Goal: Transaction & Acquisition: Purchase product/service

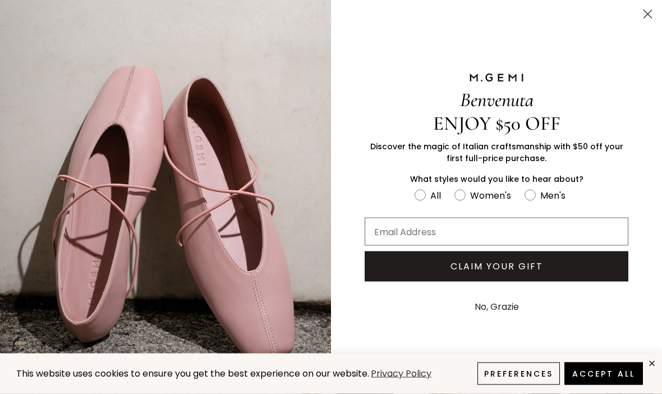
scroll to position [107, 0]
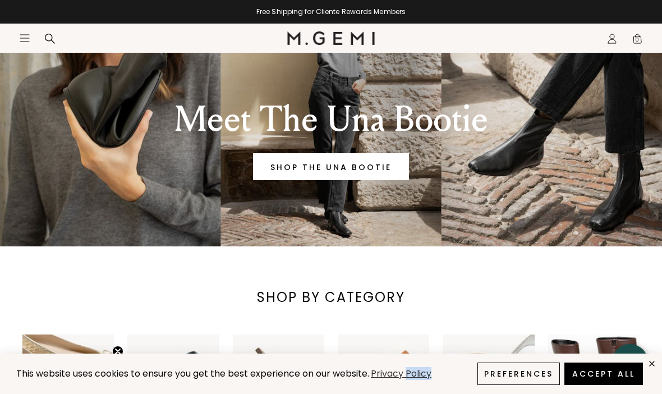
click at [294, 393] on div "This website uses cookies to ensure you get the best experience on our website.…" at bounding box center [331, 374] width 662 height 40
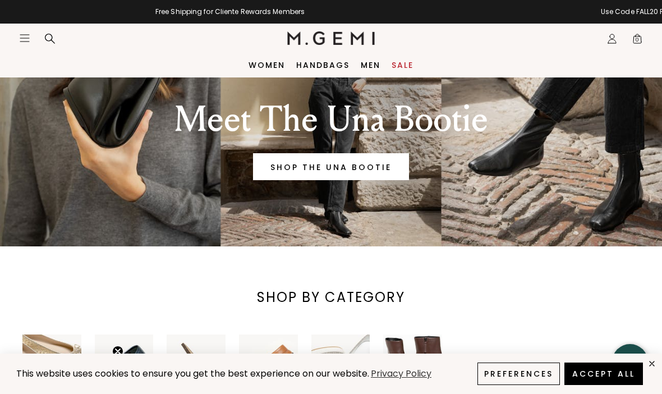
scroll to position [0, 0]
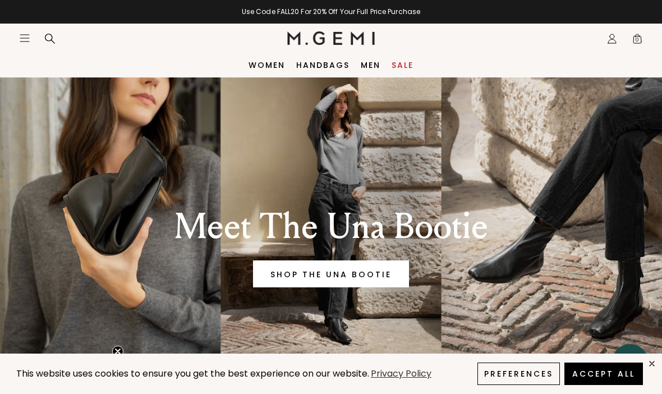
click at [598, 385] on button "Accept All" at bounding box center [604, 374] width 79 height 22
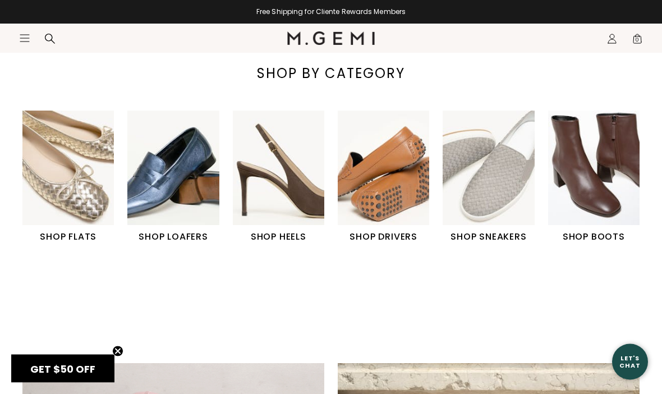
scroll to position [332, 0]
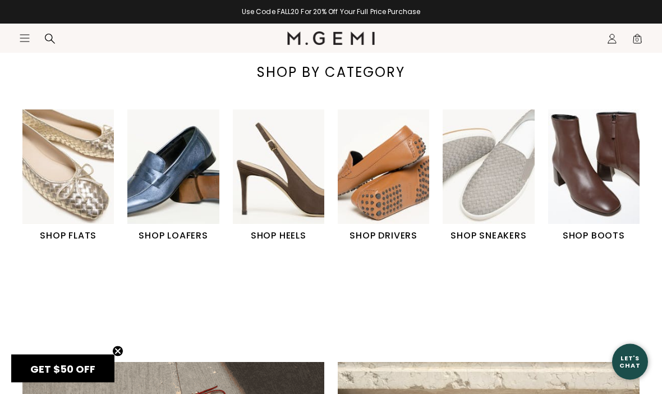
click at [58, 235] on h1 "SHOP FLATS" at bounding box center [67, 236] width 91 height 13
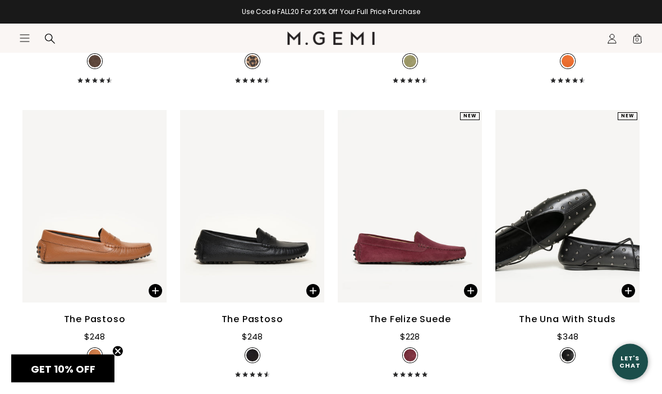
scroll to position [5213, 0]
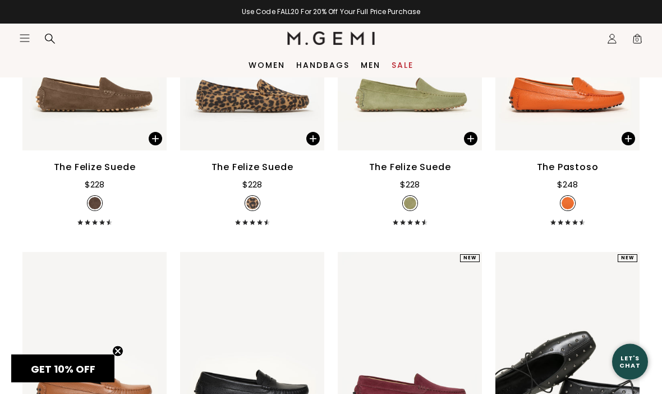
scroll to position [4970, 0]
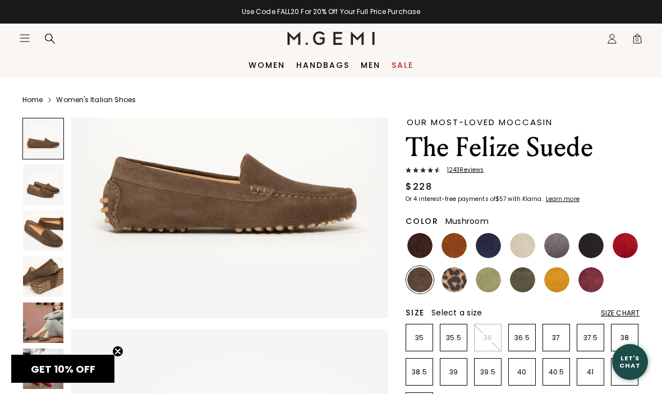
scroll to position [103, 0]
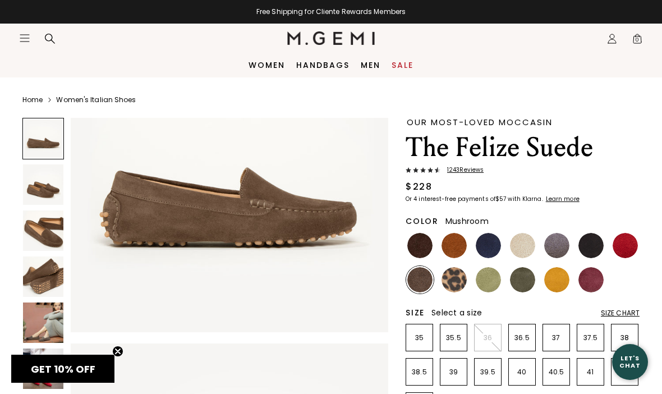
click at [419, 246] on img at bounding box center [419, 245] width 25 height 25
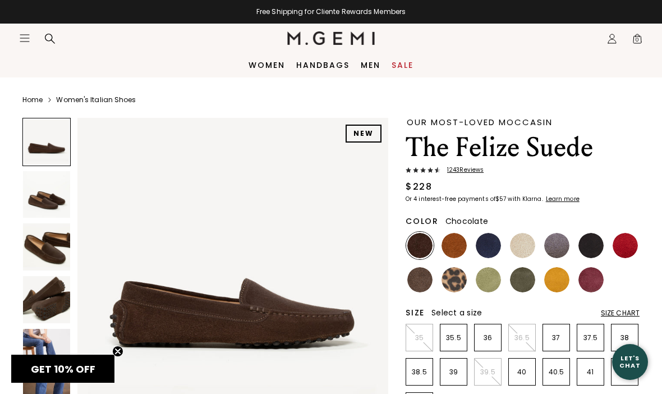
click at [406, 341] on p "35" at bounding box center [419, 337] width 26 height 9
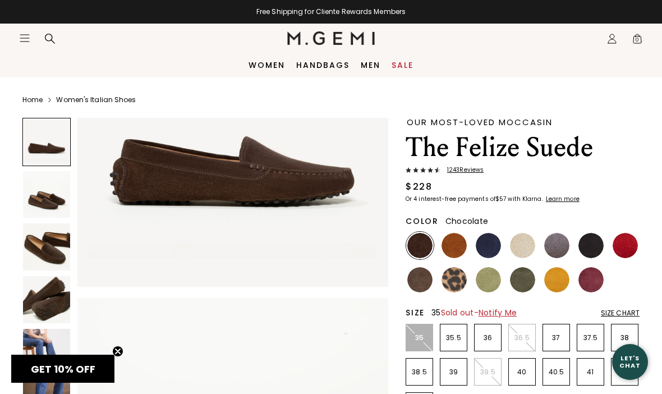
scroll to position [141, 0]
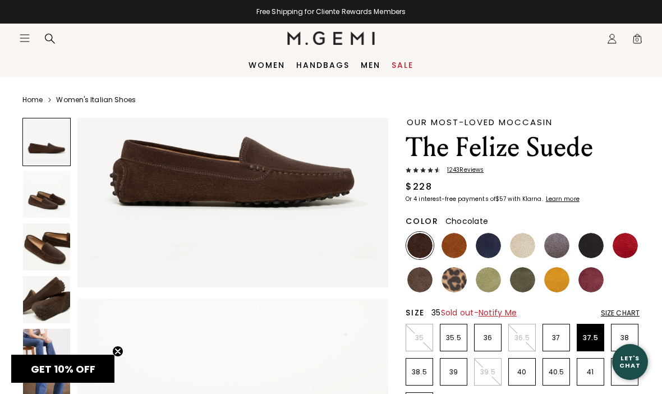
click at [579, 335] on p "37.5" at bounding box center [590, 337] width 26 height 9
click at [450, 236] on img at bounding box center [454, 245] width 25 height 25
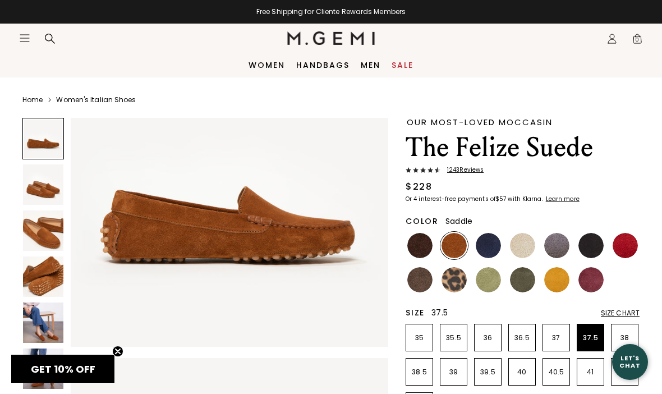
scroll to position [87, 0]
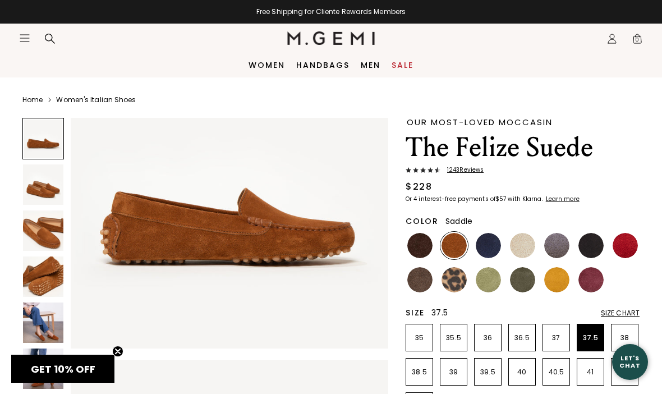
click at [484, 251] on img at bounding box center [488, 245] width 25 height 25
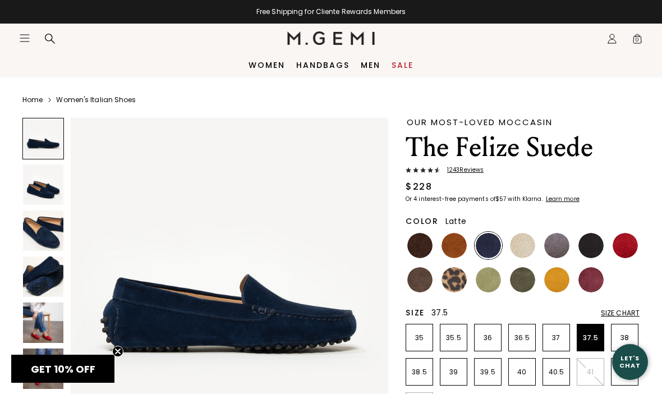
click at [517, 248] on img at bounding box center [522, 245] width 25 height 25
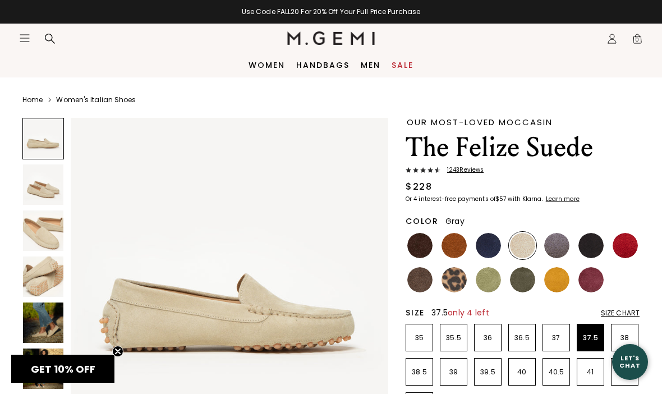
click at [553, 245] on img at bounding box center [556, 245] width 25 height 25
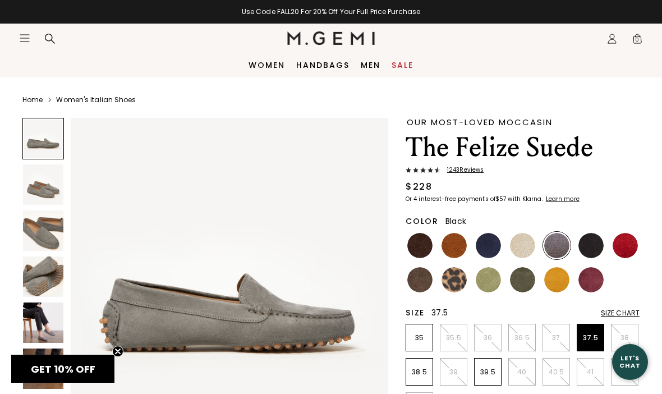
click at [590, 244] on img at bounding box center [591, 245] width 25 height 25
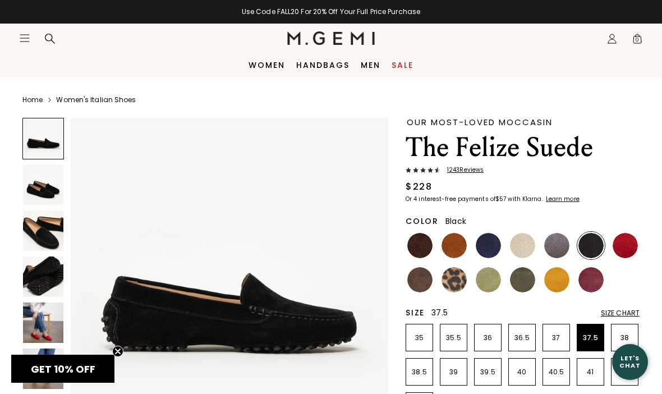
click at [618, 245] on img at bounding box center [625, 245] width 25 height 25
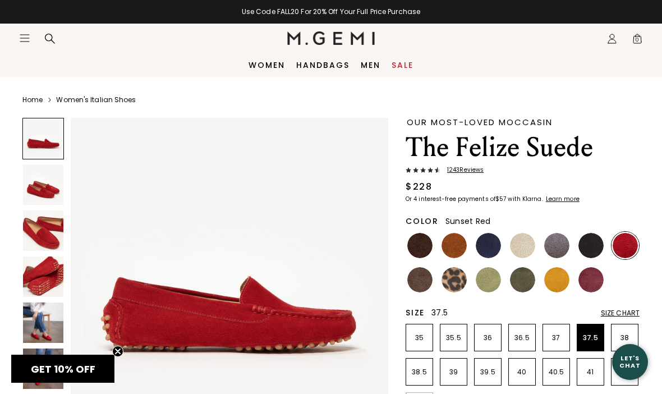
click at [424, 281] on img at bounding box center [419, 279] width 25 height 25
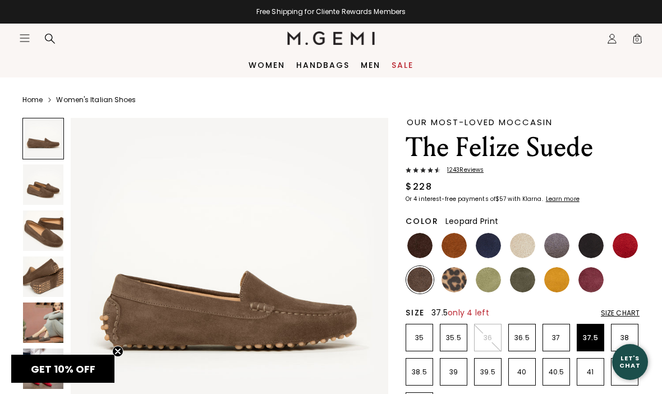
click at [453, 282] on img at bounding box center [454, 279] width 25 height 25
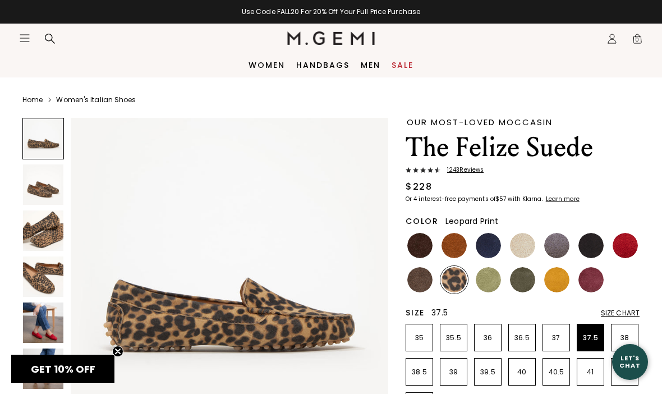
click at [482, 283] on img at bounding box center [488, 279] width 25 height 25
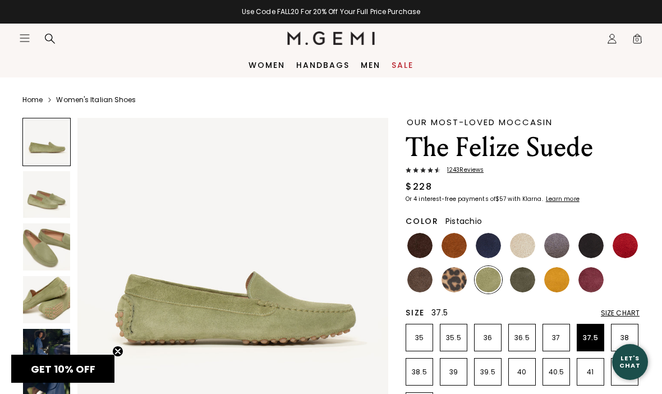
click at [521, 278] on img at bounding box center [522, 279] width 25 height 25
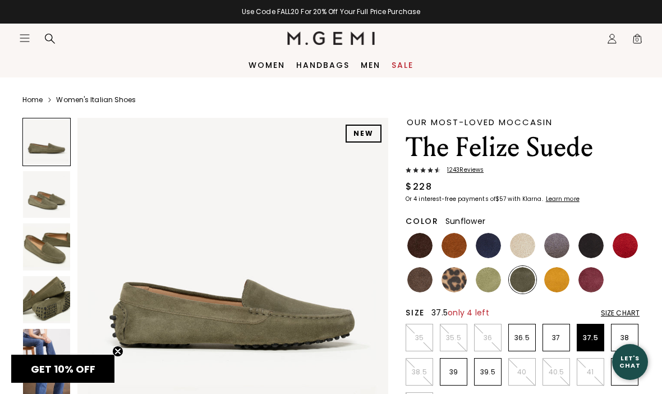
click at [552, 280] on img at bounding box center [556, 279] width 25 height 25
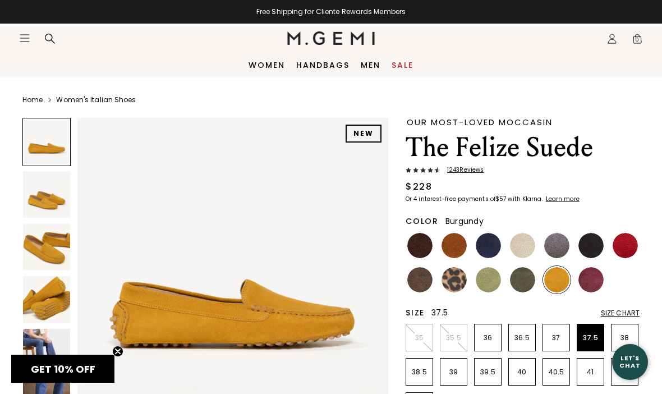
click at [591, 282] on img at bounding box center [591, 279] width 25 height 25
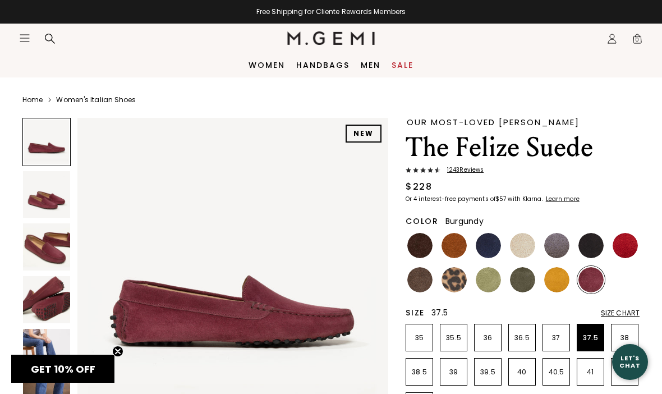
click at [418, 241] on img at bounding box center [419, 245] width 25 height 25
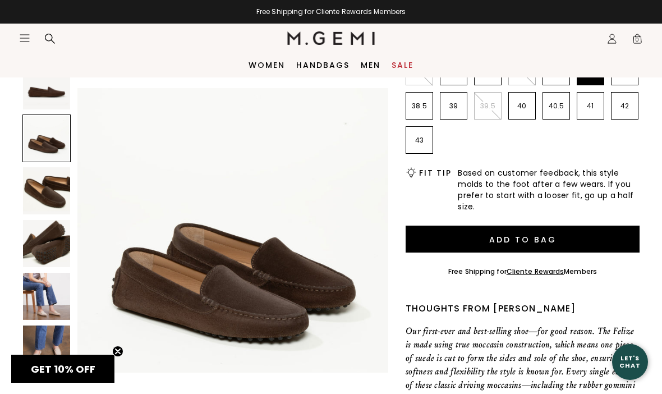
click at [448, 236] on button "Add to Bag" at bounding box center [523, 239] width 234 height 27
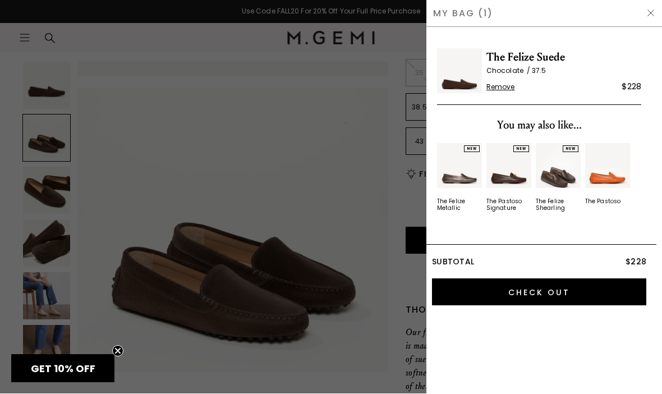
click at [648, 11] on img at bounding box center [651, 13] width 9 height 9
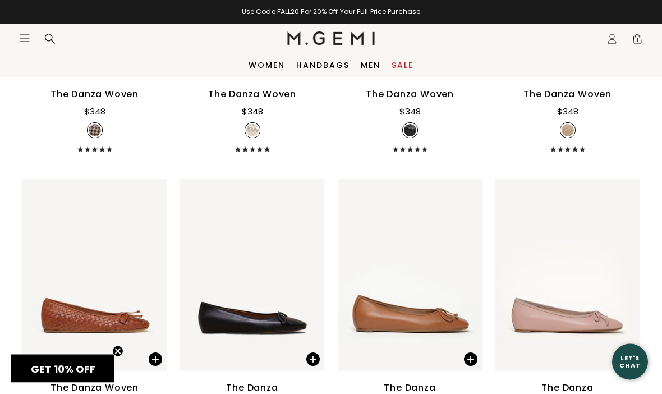
scroll to position [1208, 0]
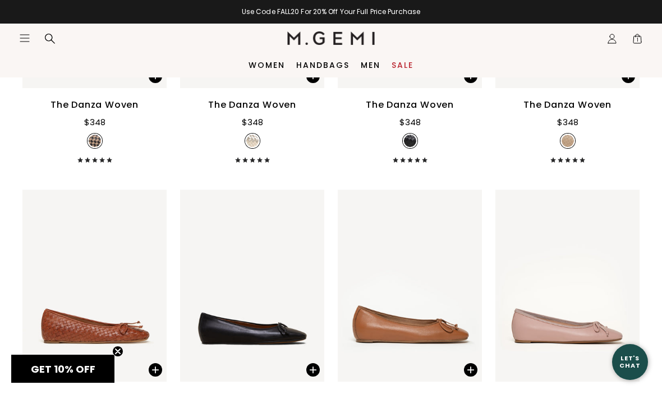
click at [256, 70] on link "Women" at bounding box center [267, 65] width 36 height 9
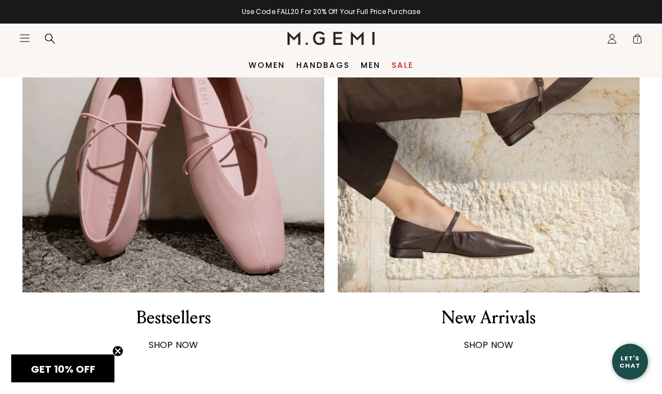
scroll to position [698, 0]
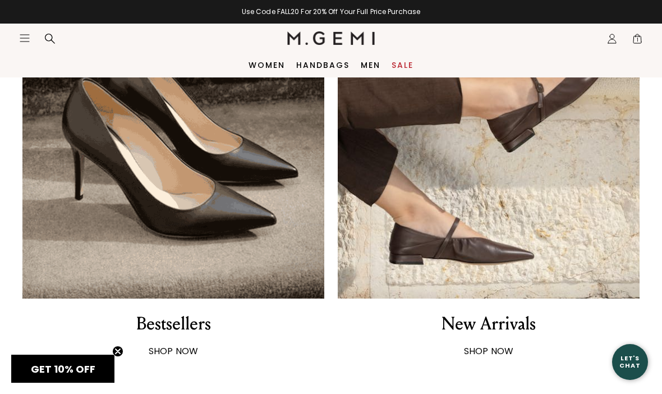
click at [470, 325] on div "New Arrivals" at bounding box center [489, 324] width 94 height 24
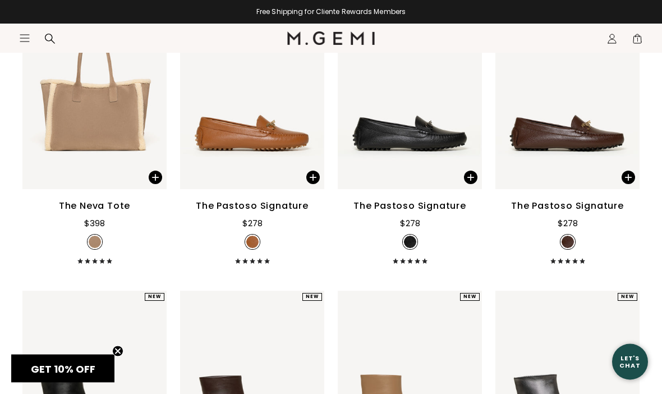
scroll to position [2272, 0]
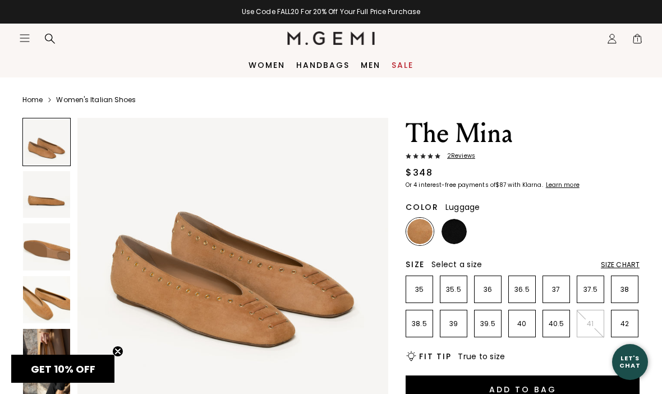
scroll to position [39, 0]
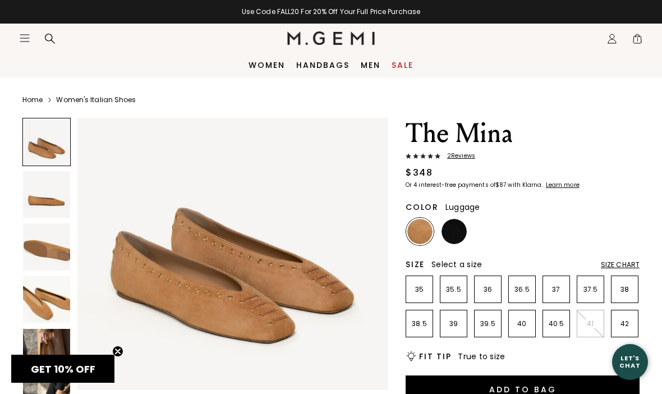
click at [35, 350] on img at bounding box center [46, 352] width 47 height 47
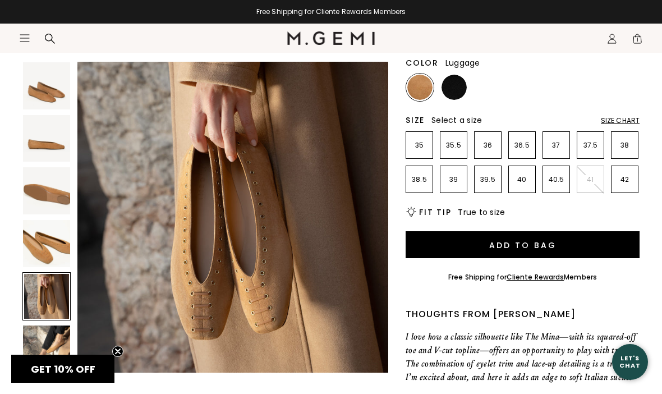
scroll to position [148, 0]
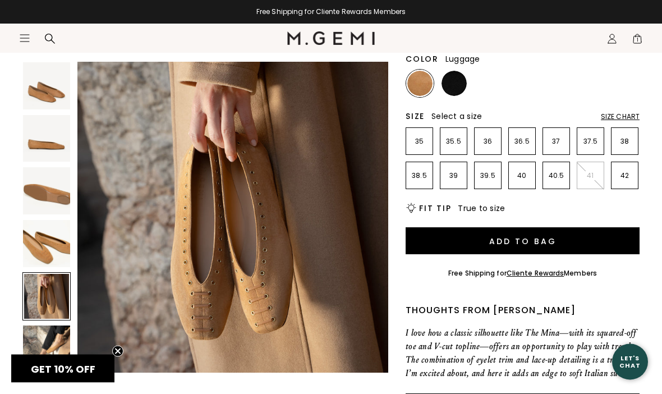
click at [40, 352] on img at bounding box center [46, 349] width 47 height 47
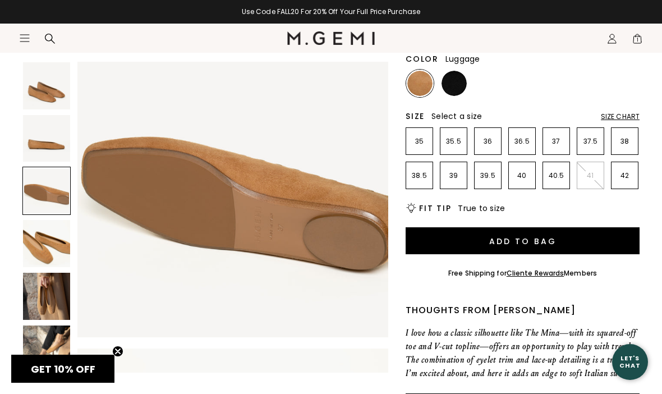
scroll to position [680, 0]
click at [455, 89] on img at bounding box center [454, 83] width 25 height 25
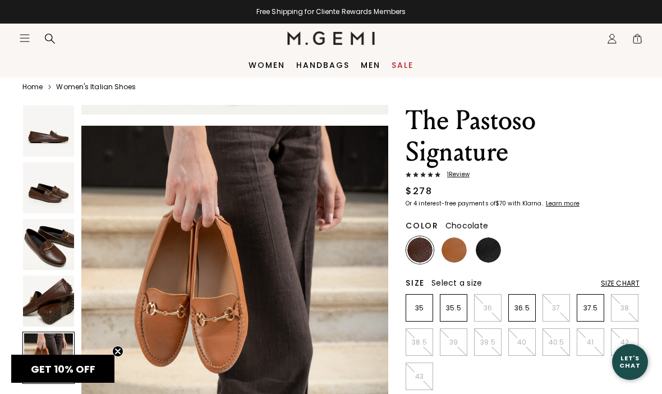
scroll to position [1254, 0]
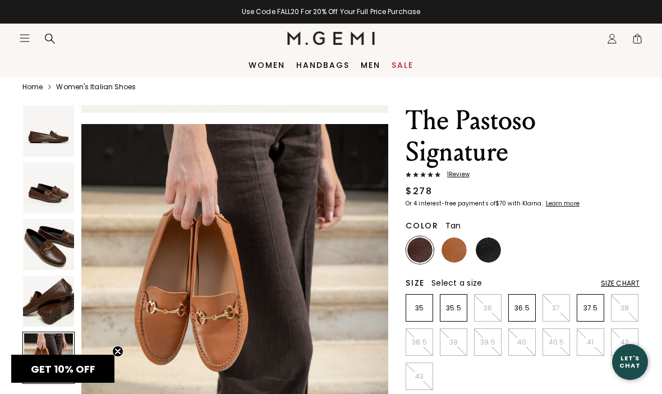
click at [453, 253] on img at bounding box center [454, 249] width 25 height 25
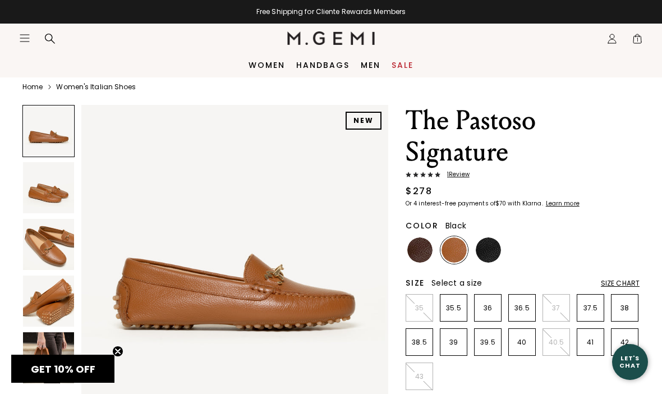
click at [487, 249] on img at bounding box center [488, 249] width 25 height 25
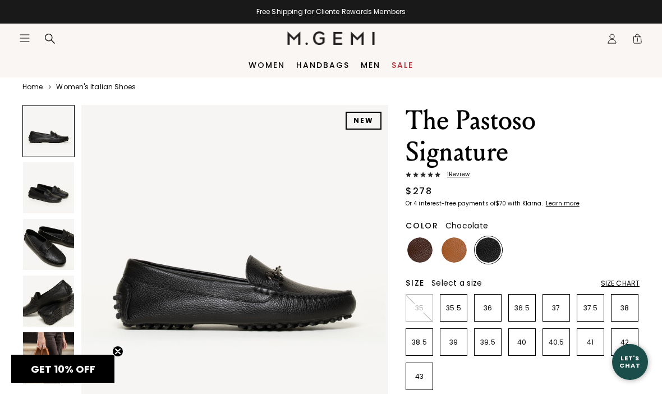
click at [414, 255] on img at bounding box center [419, 249] width 25 height 25
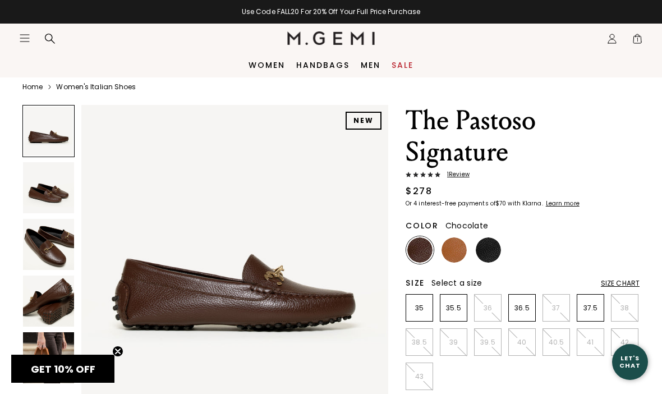
click at [585, 305] on p "37.5" at bounding box center [590, 308] width 26 height 9
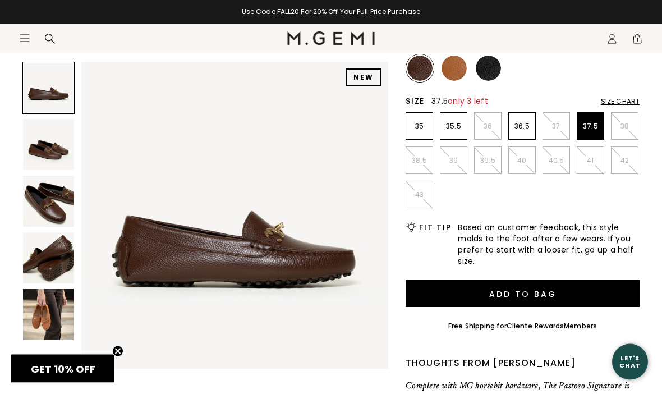
scroll to position [195, 0]
click at [444, 302] on button "Add to Bag" at bounding box center [523, 293] width 234 height 27
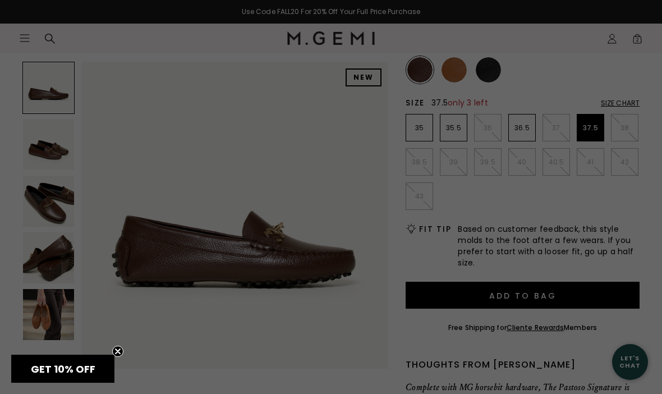
scroll to position [0, 0]
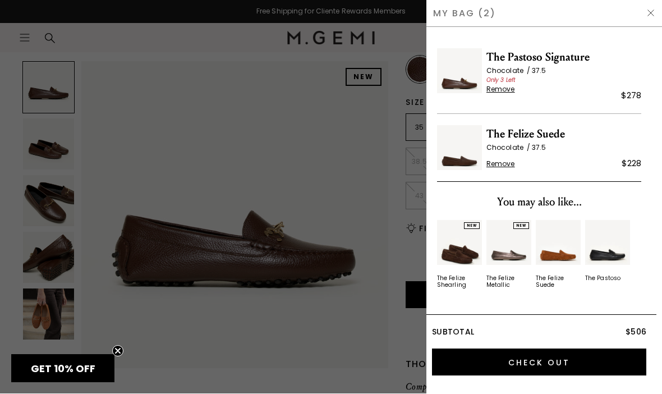
click at [647, 11] on img at bounding box center [651, 13] width 9 height 9
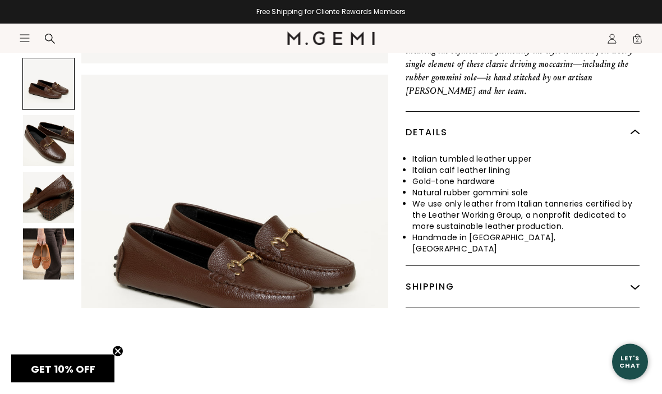
scroll to position [572, 0]
click at [630, 282] on div "Shipping" at bounding box center [523, 287] width 234 height 42
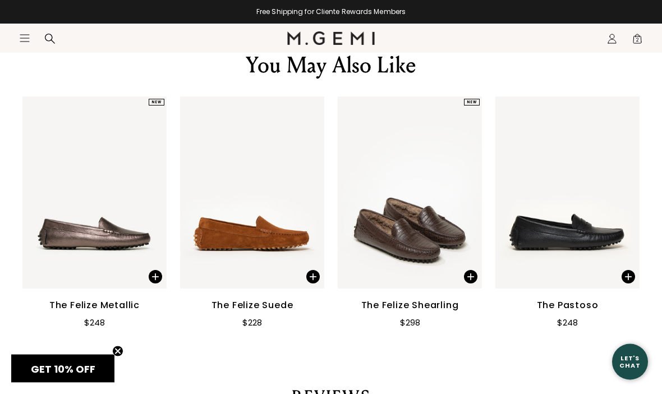
scroll to position [1588, 0]
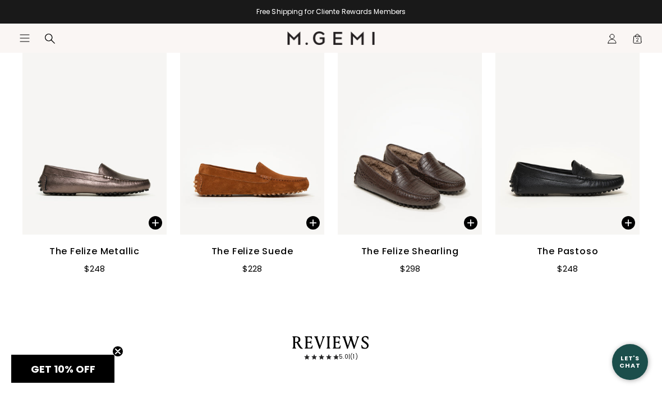
click at [90, 251] on div "The Felize Metallic" at bounding box center [94, 251] width 90 height 13
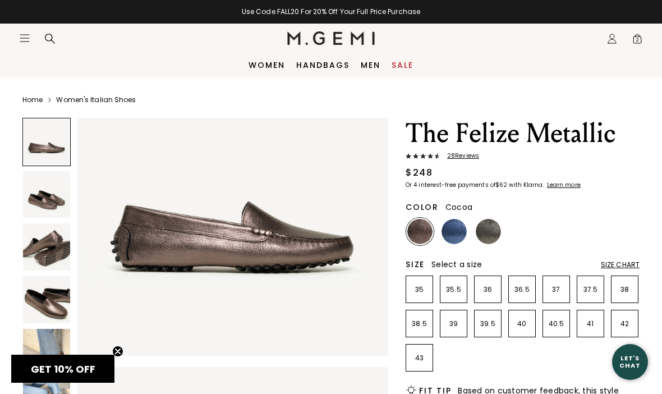
scroll to position [74, 0]
click at [451, 227] on img at bounding box center [454, 231] width 25 height 25
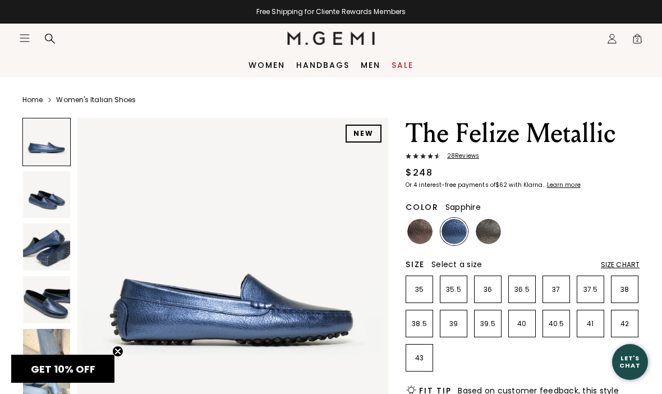
click at [485, 231] on img at bounding box center [488, 231] width 25 height 25
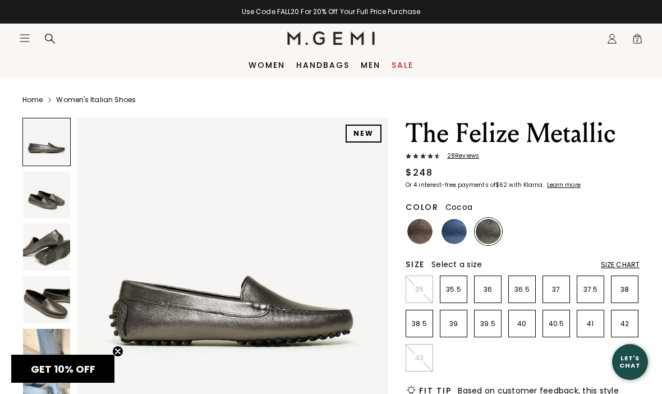
click at [419, 236] on img at bounding box center [419, 231] width 25 height 25
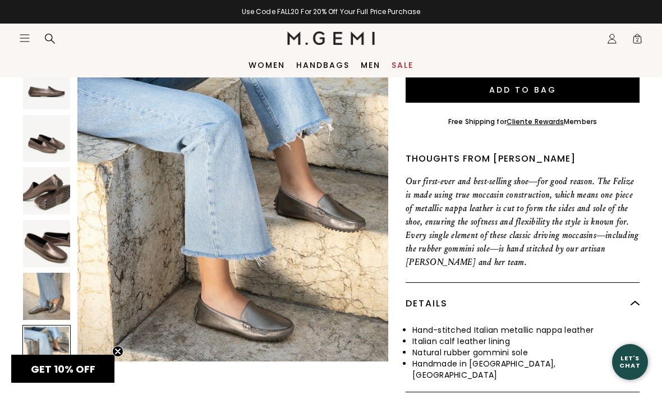
scroll to position [363, 0]
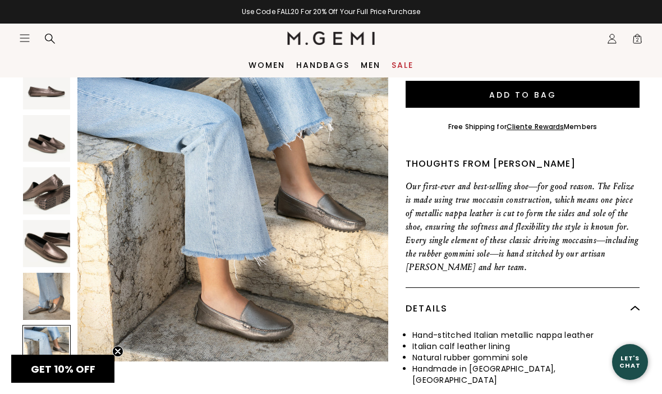
click at [632, 45] on span "2" at bounding box center [637, 40] width 11 height 11
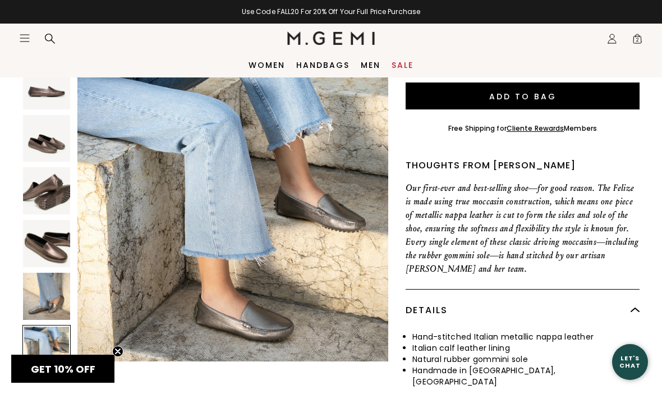
scroll to position [0, 0]
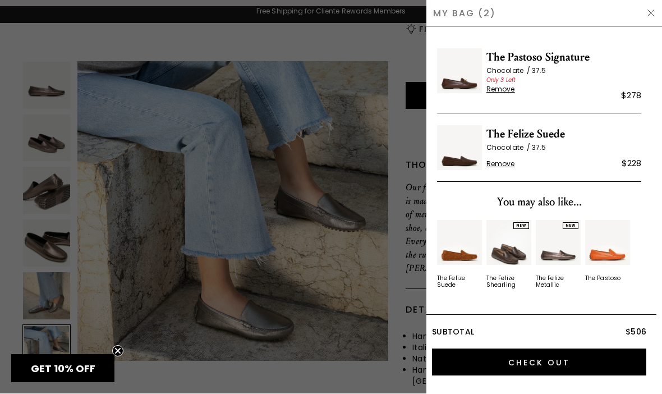
click at [497, 76] on span "Only 3 Left" at bounding box center [564, 81] width 155 height 10
click at [492, 92] on span "Remove" at bounding box center [501, 89] width 29 height 9
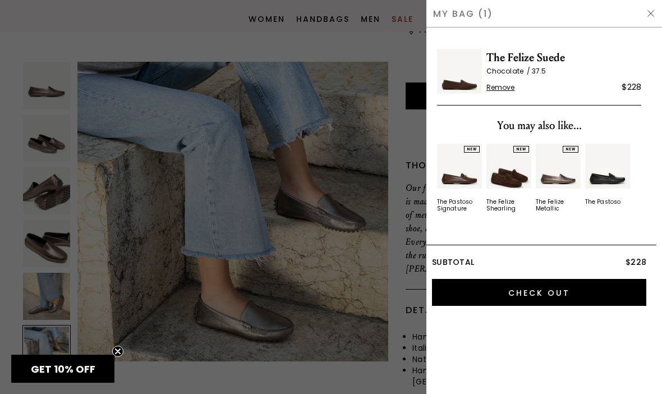
click at [343, 283] on div at bounding box center [331, 197] width 662 height 394
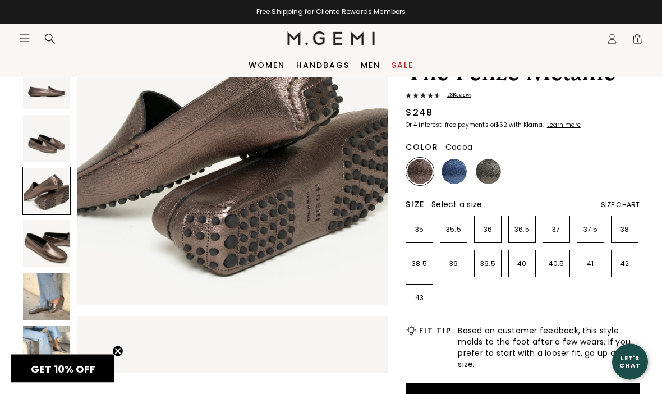
scroll to position [62, 0]
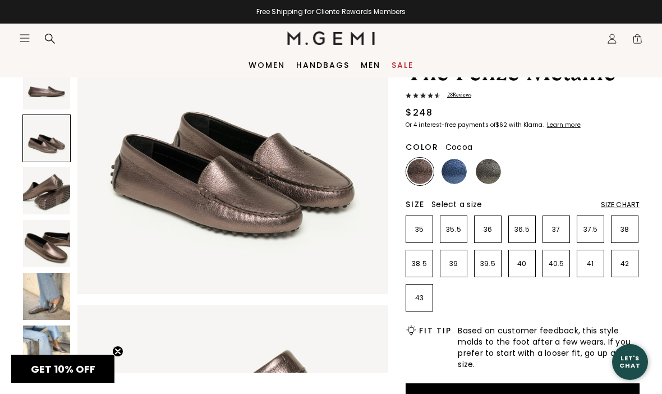
click at [400, 70] on link "Sale" at bounding box center [403, 65] width 22 height 9
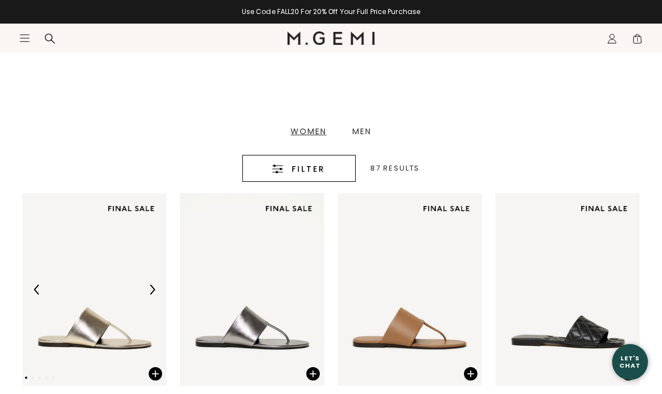
scroll to position [261, 0]
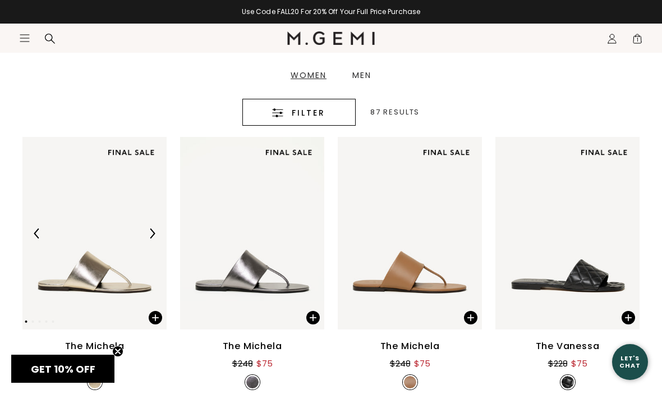
click at [279, 118] on div "Filter" at bounding box center [299, 112] width 79 height 13
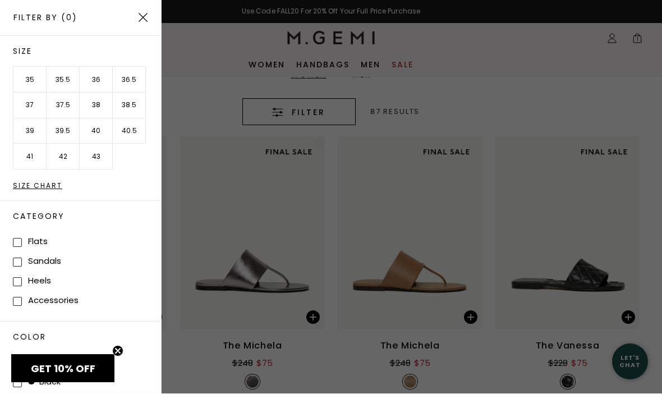
click at [61, 109] on li "37.5" at bounding box center [63, 106] width 33 height 26
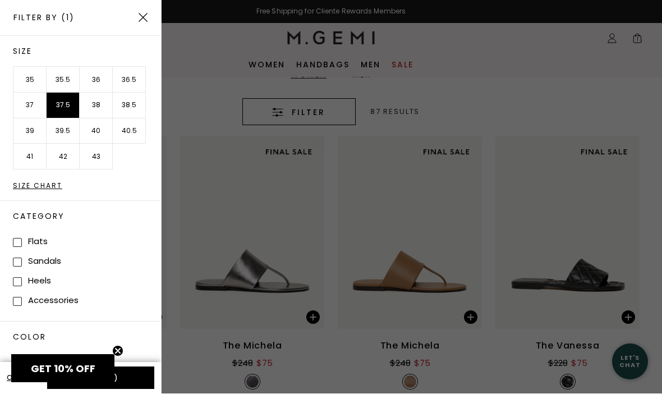
click at [212, 192] on div at bounding box center [331, 197] width 662 height 394
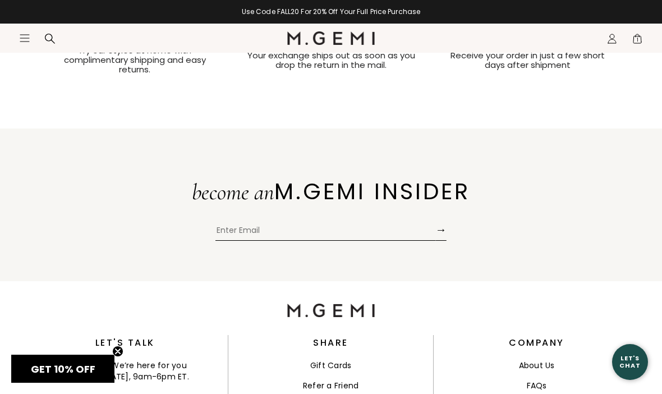
scroll to position [3627, 0]
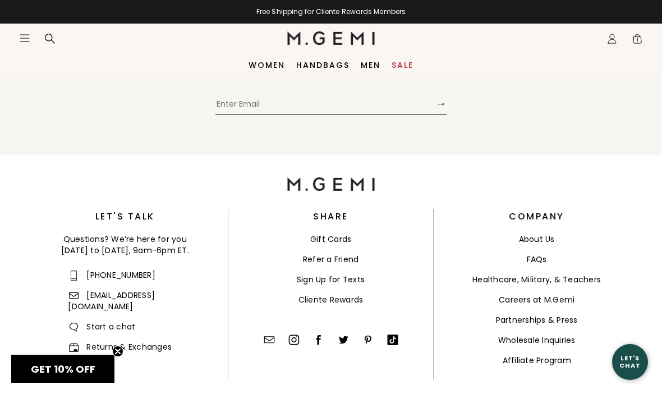
click at [86, 341] on link "Returns & Exchanges" at bounding box center [120, 346] width 104 height 11
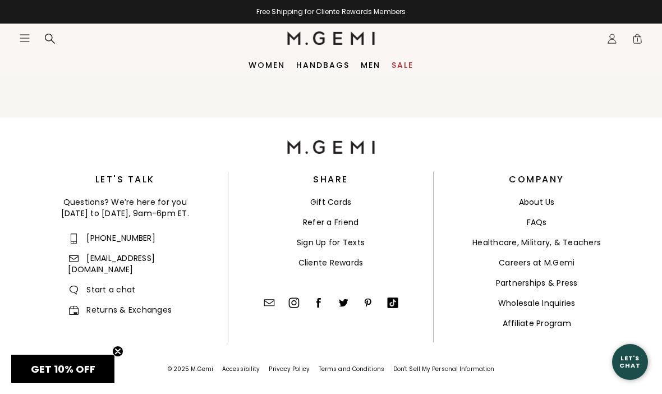
scroll to position [3665, 0]
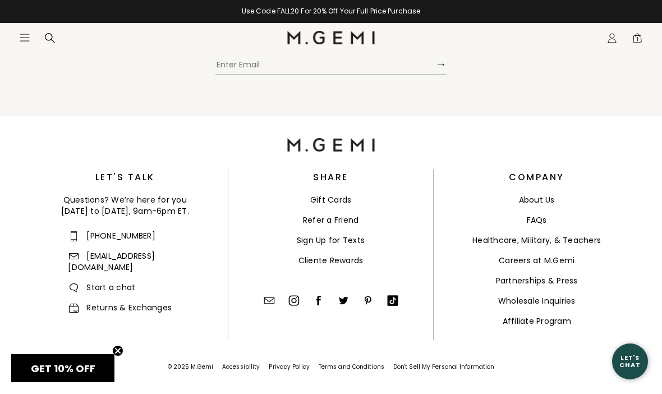
click at [639, 40] on span "1" at bounding box center [637, 40] width 11 height 11
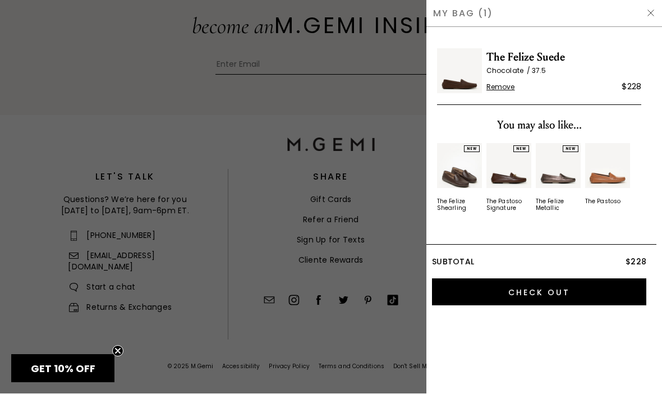
click at [505, 294] on input "Check Out" at bounding box center [539, 292] width 214 height 27
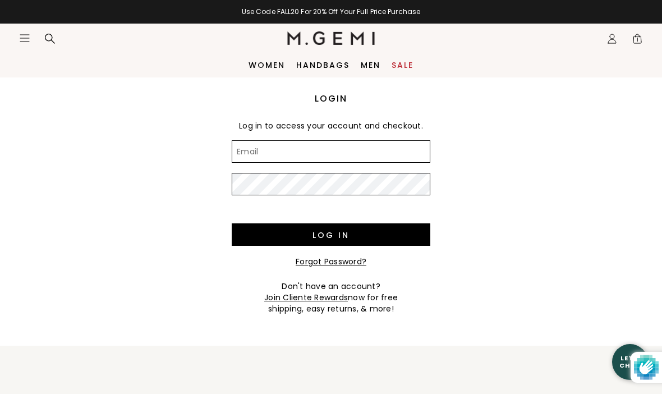
type input "[EMAIL_ADDRESS][DOMAIN_NAME]"
click at [331, 235] on input "Log in" at bounding box center [331, 234] width 199 height 22
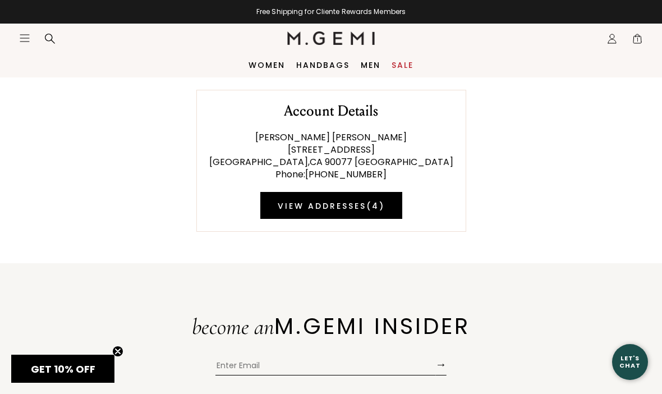
click at [613, 43] on icon "Icons/20x20/profile@2x" at bounding box center [612, 38] width 11 height 11
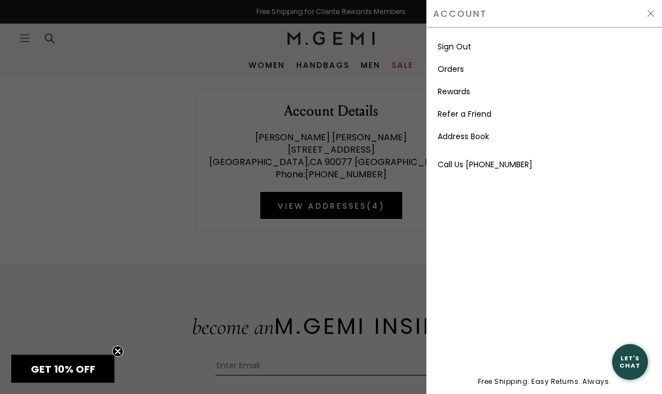
click at [443, 95] on link "Rewards" at bounding box center [454, 91] width 33 height 11
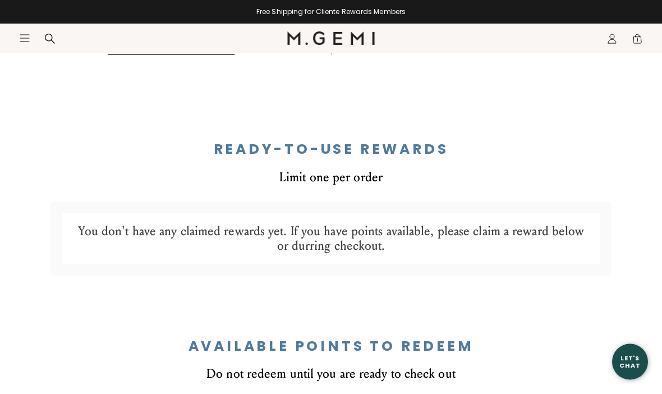
scroll to position [430, 0]
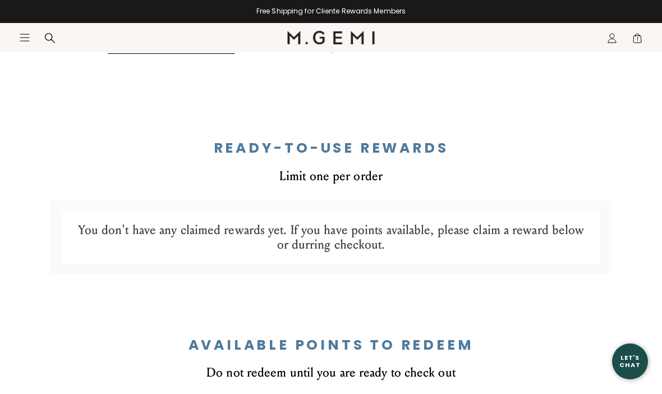
click at [633, 44] on span "1" at bounding box center [637, 40] width 11 height 11
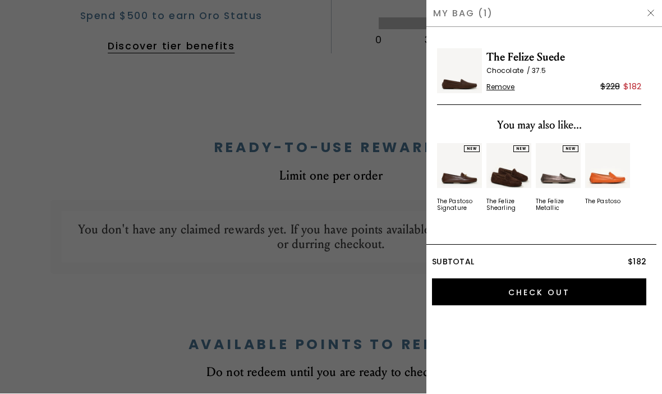
click at [519, 52] on span "The Felize Suede" at bounding box center [564, 58] width 155 height 18
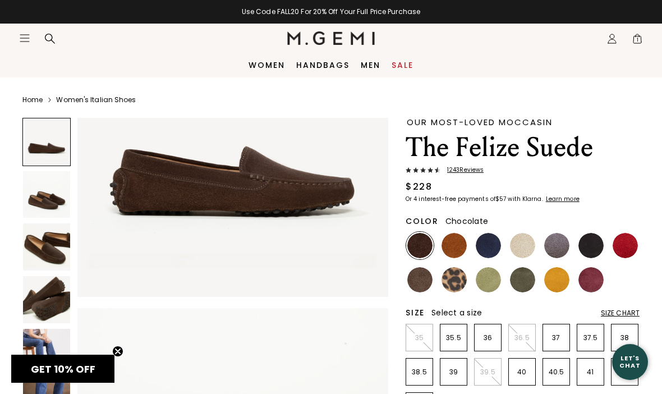
scroll to position [119, 0]
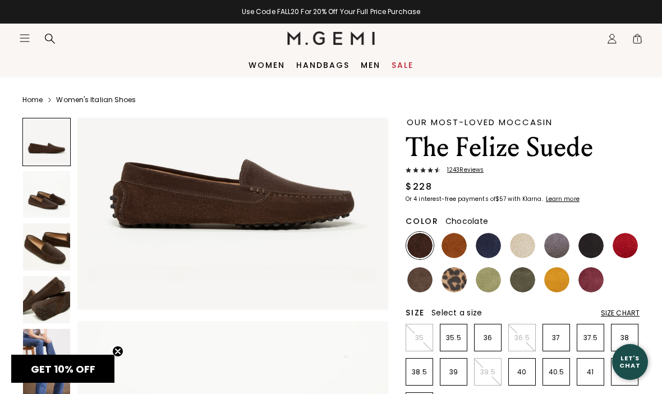
click at [589, 253] on img at bounding box center [591, 245] width 25 height 25
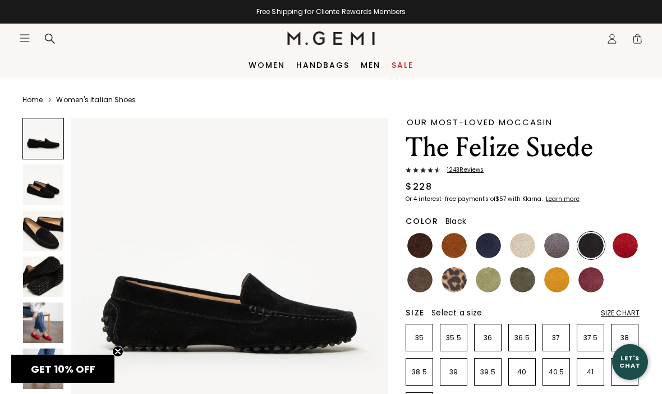
click at [491, 255] on img at bounding box center [488, 245] width 25 height 25
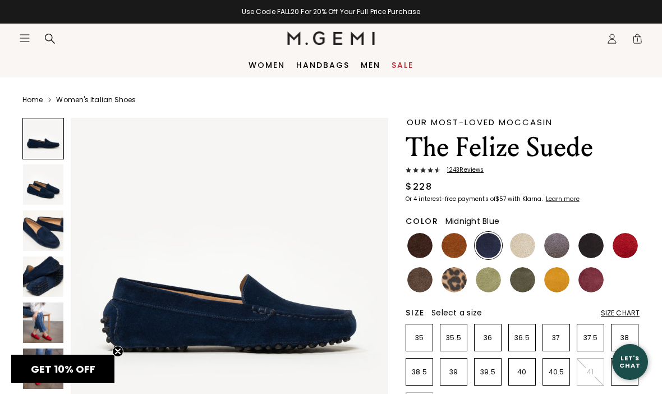
click at [461, 173] on span "1243 Review s" at bounding box center [462, 170] width 43 height 7
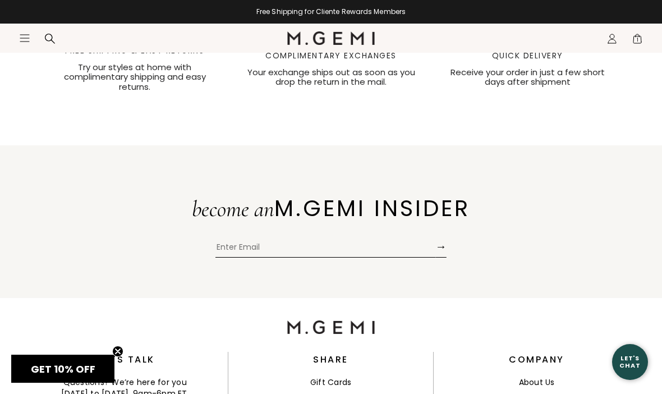
scroll to position [4067, 0]
